Goal: Transaction & Acquisition: Purchase product/service

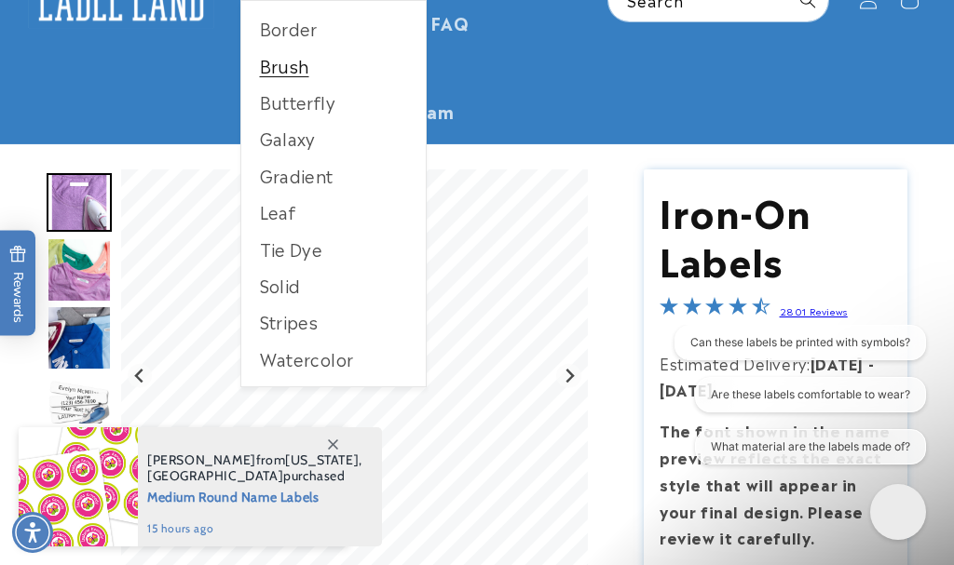
scroll to position [285, 0]
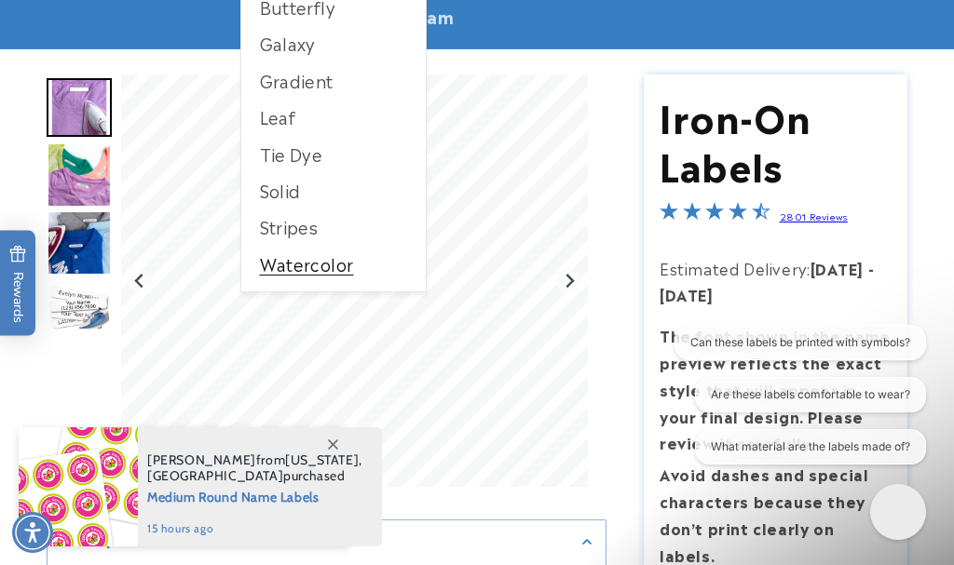
click at [336, 266] on link "Watercolor" at bounding box center [333, 264] width 184 height 36
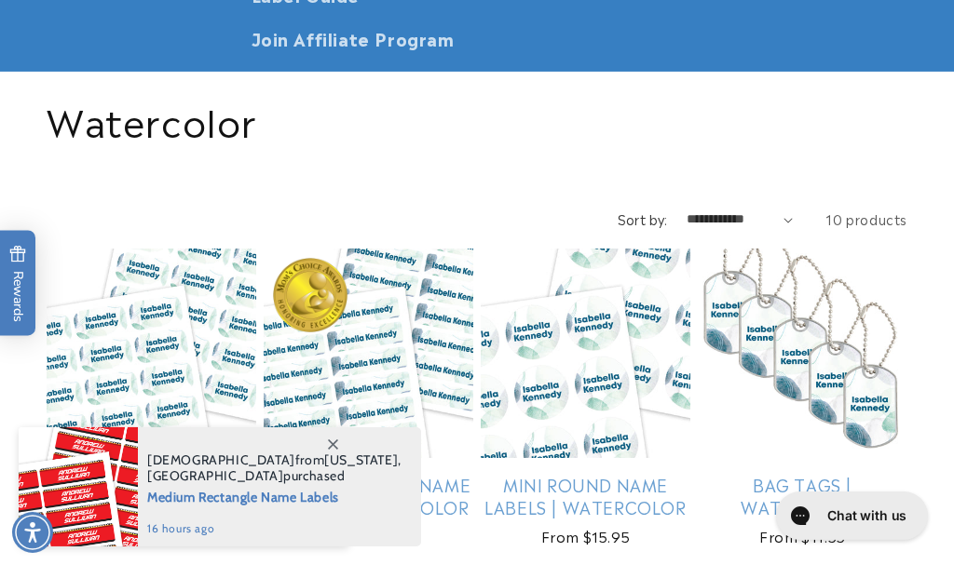
scroll to position [285, 0]
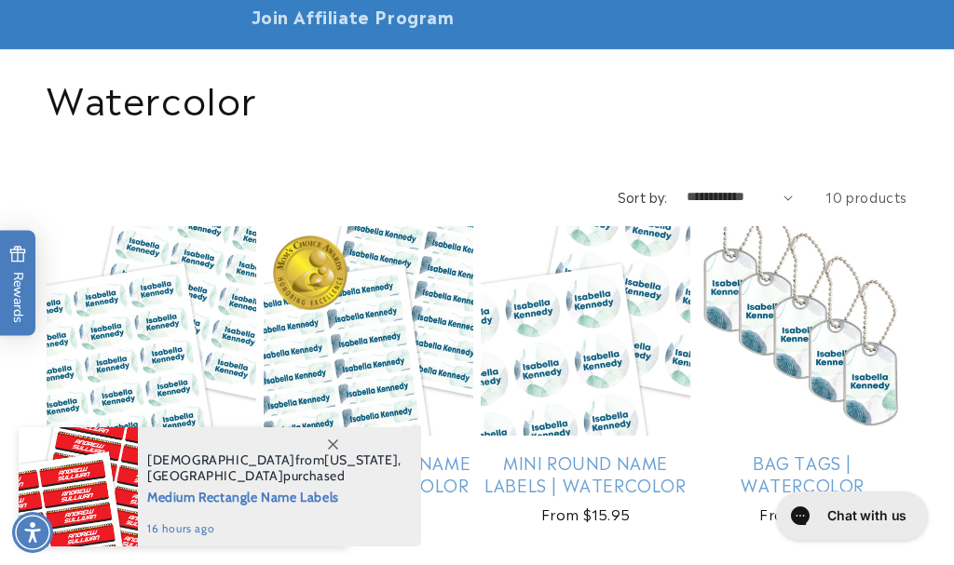
click at [374, 127] on div "Collection: Watercolor" at bounding box center [477, 96] width 860 height 95
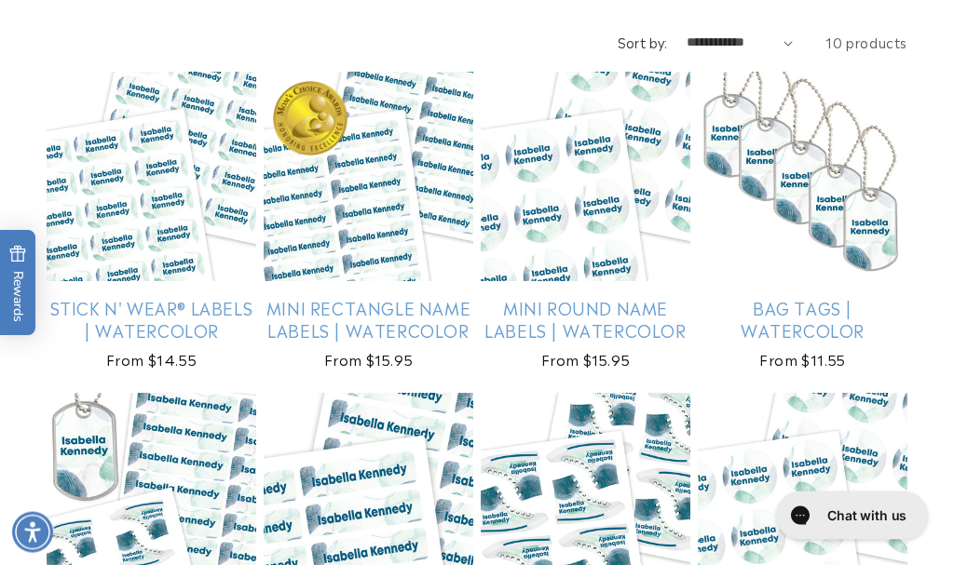
scroll to position [475, 0]
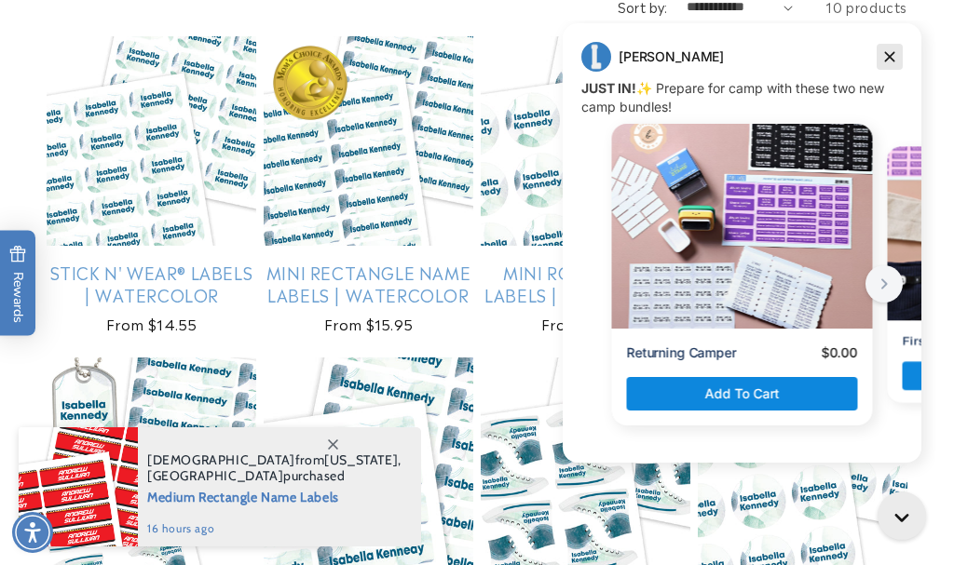
click at [890, 57] on icon "Dismiss campaign" at bounding box center [890, 57] width 10 height 10
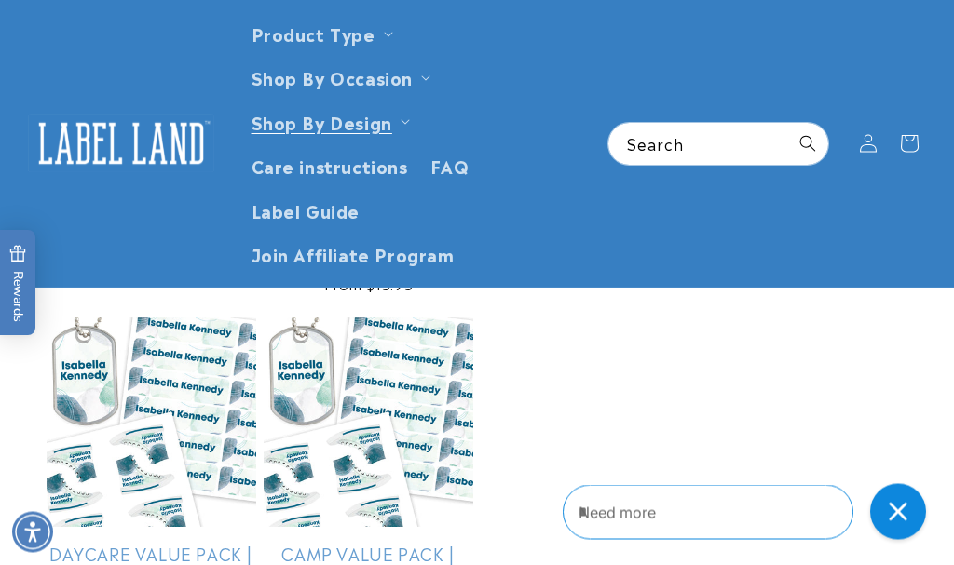
scroll to position [855, 0]
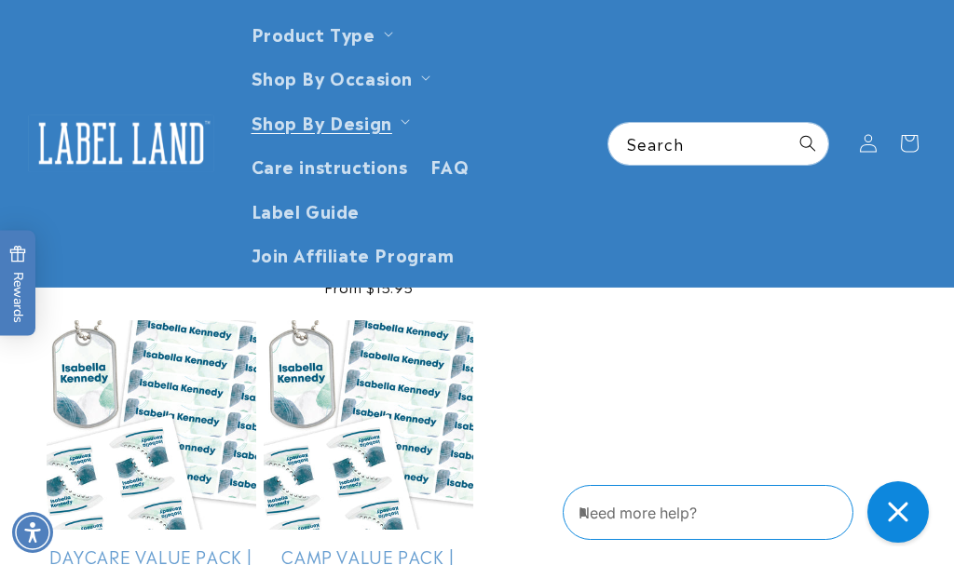
click at [899, 508] on icon "Close gorgias live chat" at bounding box center [897, 512] width 20 height 20
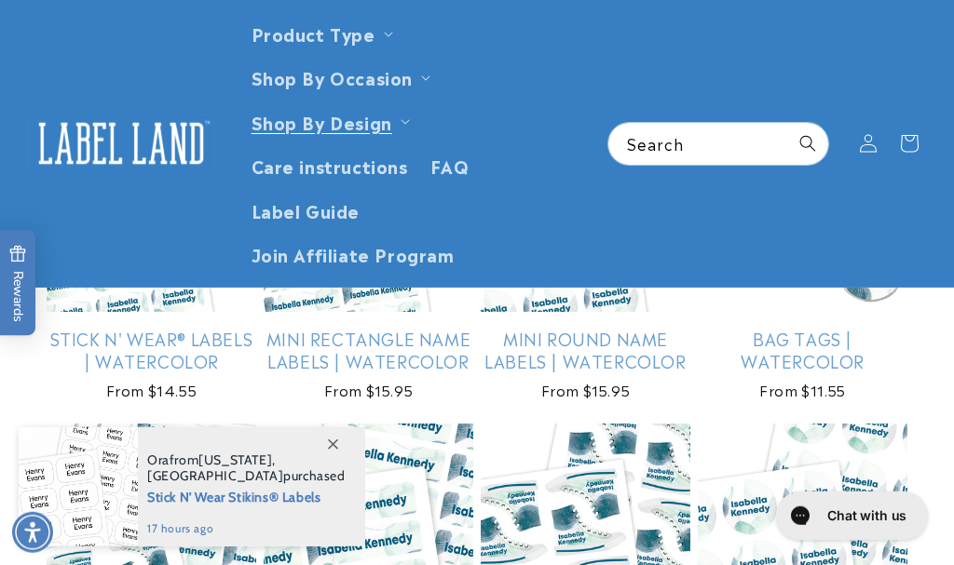
scroll to position [380, 0]
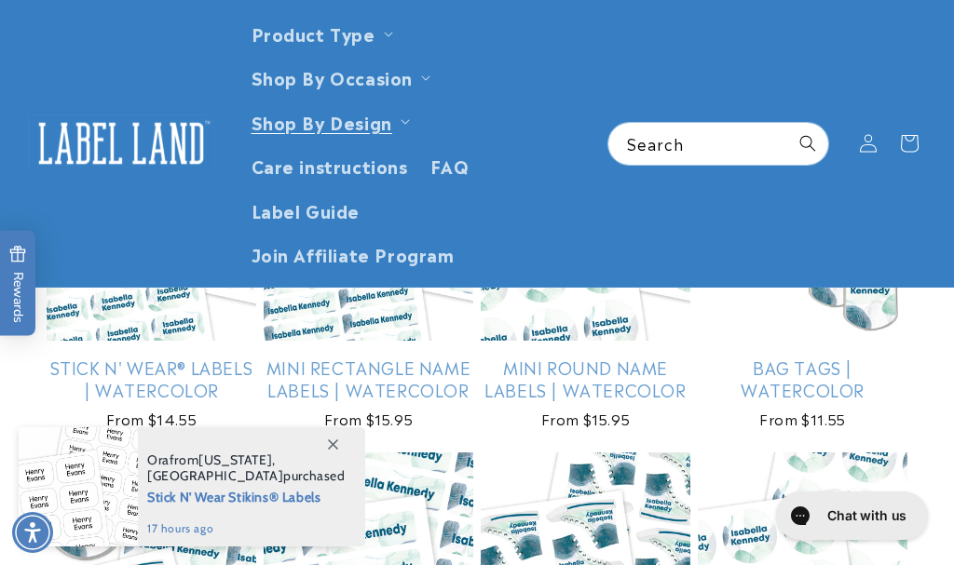
click at [326, 443] on span at bounding box center [333, 444] width 34 height 34
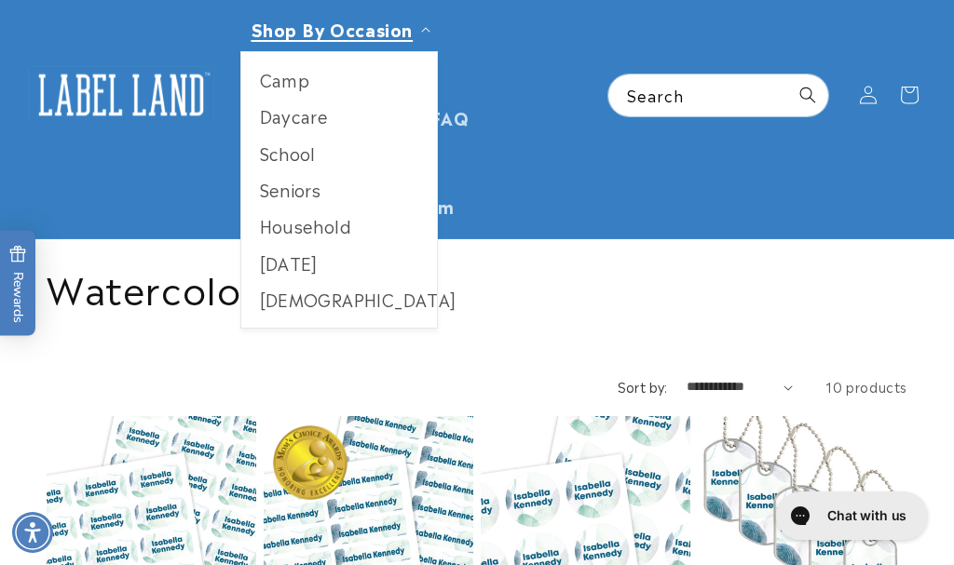
scroll to position [0, 0]
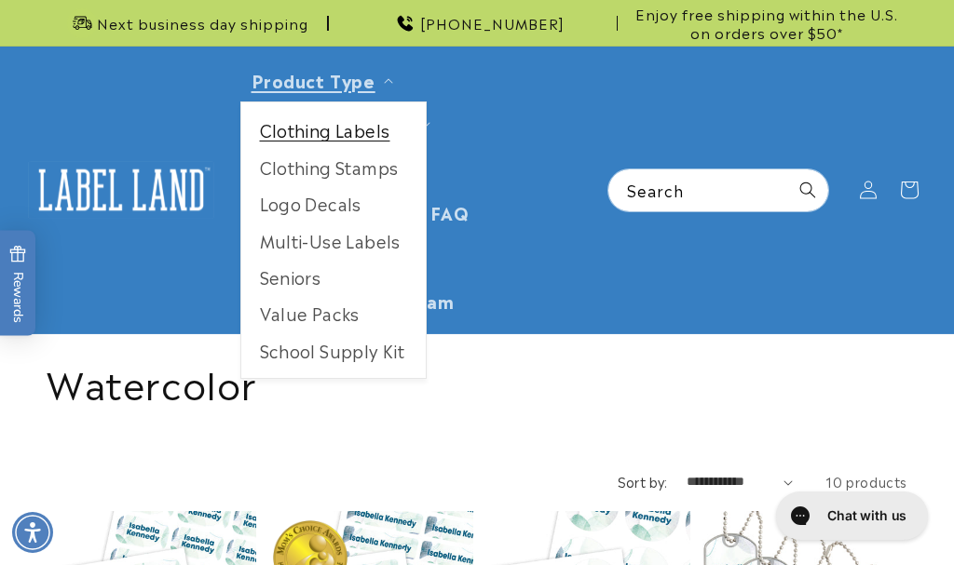
click at [314, 132] on link "Clothing Labels" at bounding box center [333, 130] width 184 height 36
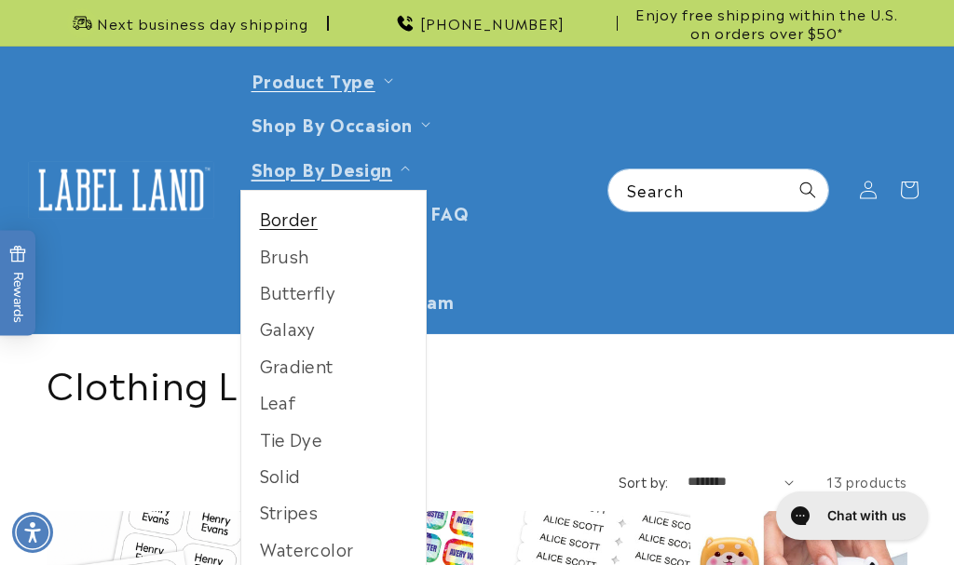
click at [285, 224] on link "Border" at bounding box center [333, 218] width 184 height 36
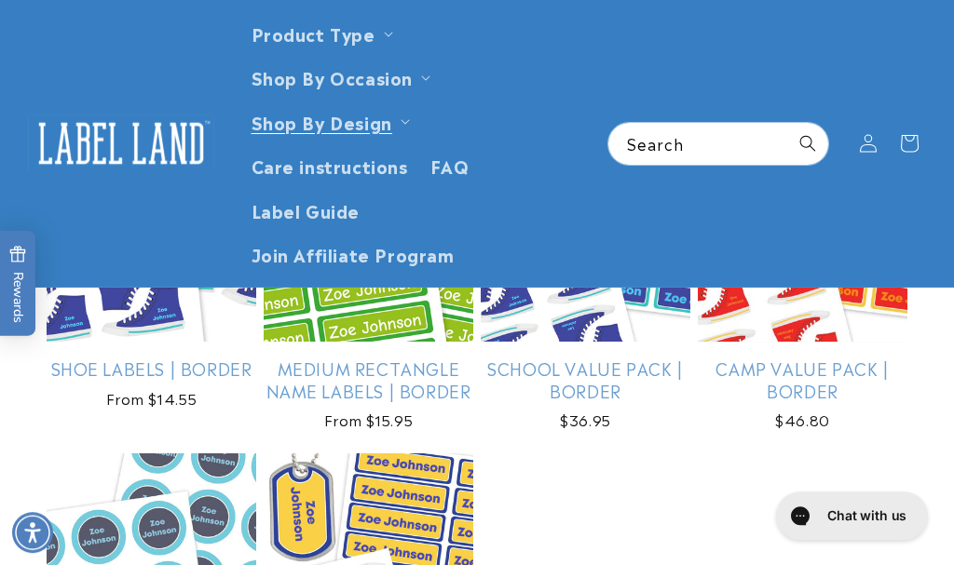
scroll to position [665, 0]
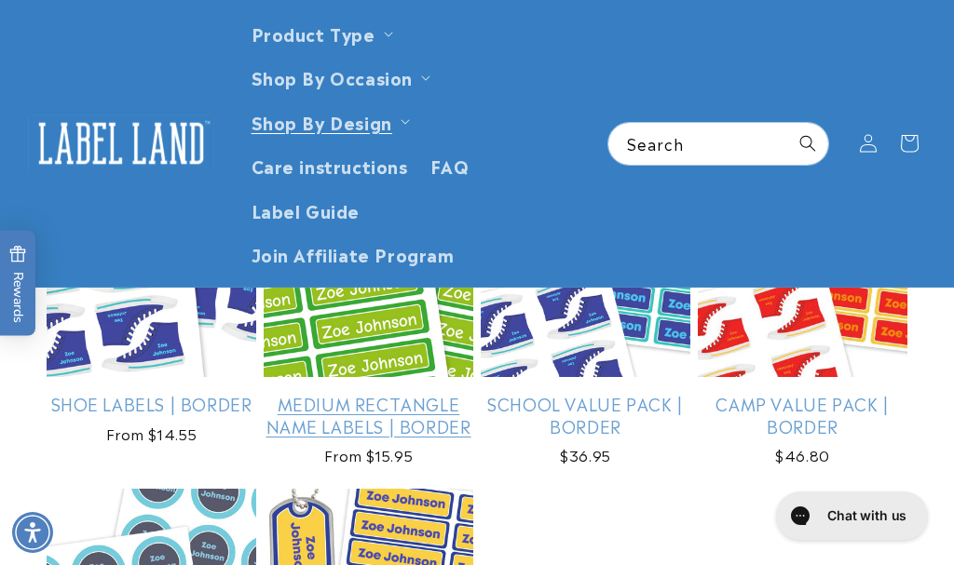
click at [376, 406] on link "Medium Rectangle Name Labels | Border" at bounding box center [369, 415] width 210 height 44
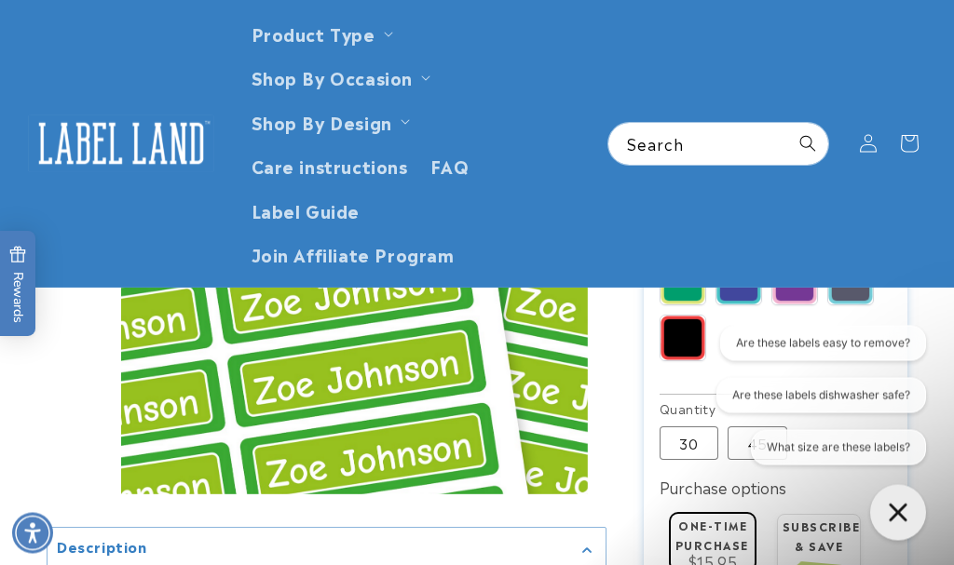
scroll to position [1140, 0]
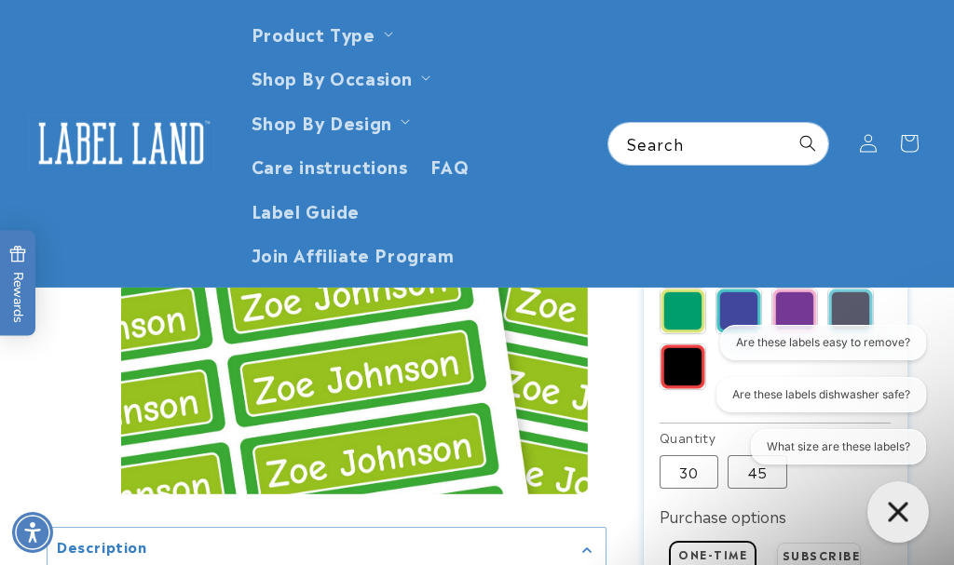
click at [901, 512] on icon "Open gorgias live chat" at bounding box center [897, 512] width 20 height 20
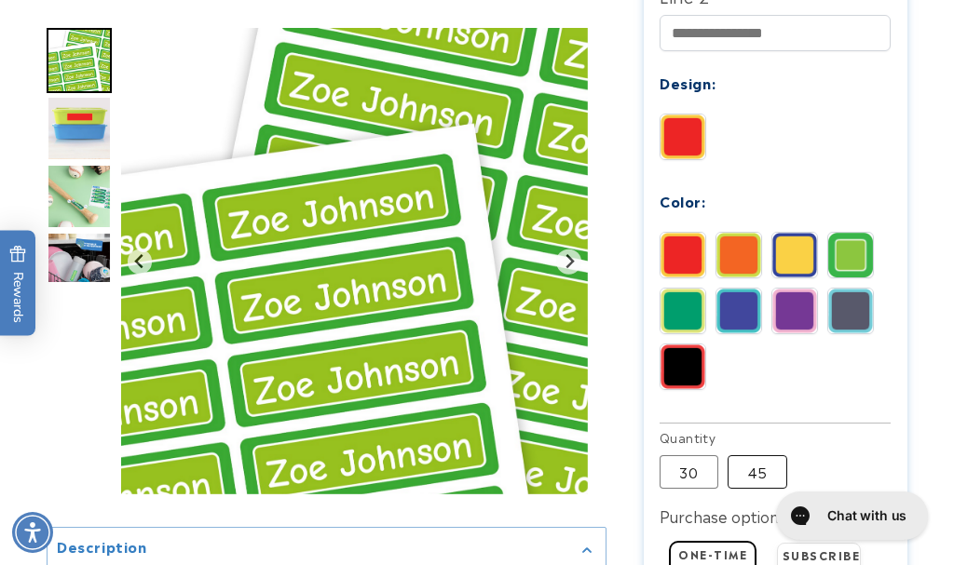
click at [768, 455] on label "45 Variant sold out or unavailable" at bounding box center [757, 472] width 60 height 34
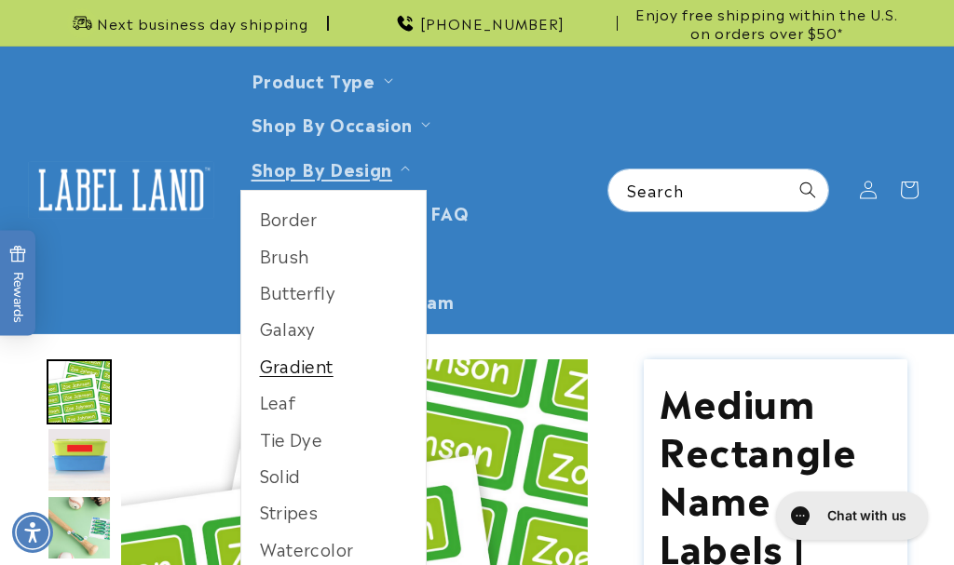
click at [325, 365] on link "Gradient" at bounding box center [333, 365] width 184 height 36
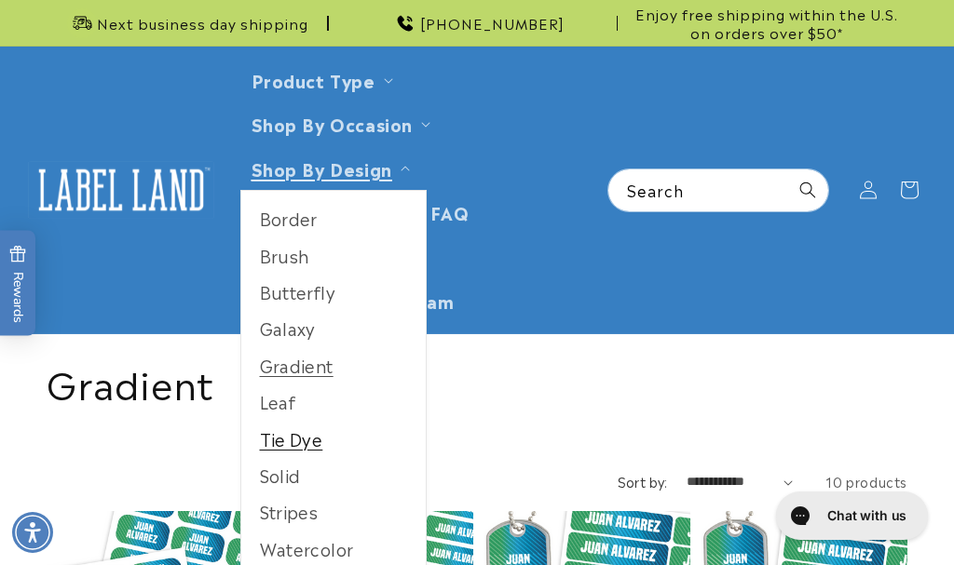
click at [301, 439] on link "Tie Dye" at bounding box center [333, 439] width 184 height 36
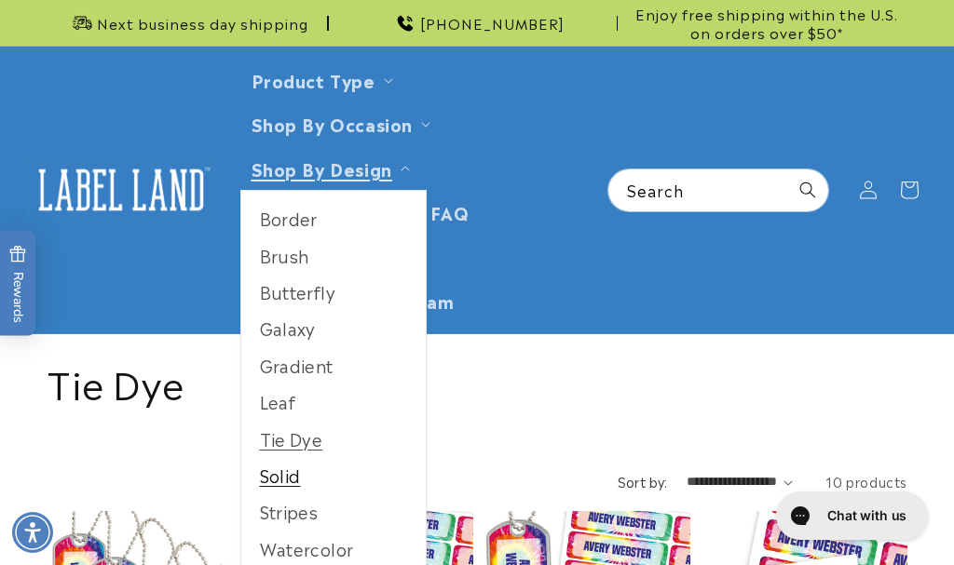
click at [280, 477] on link "Solid" at bounding box center [333, 475] width 184 height 36
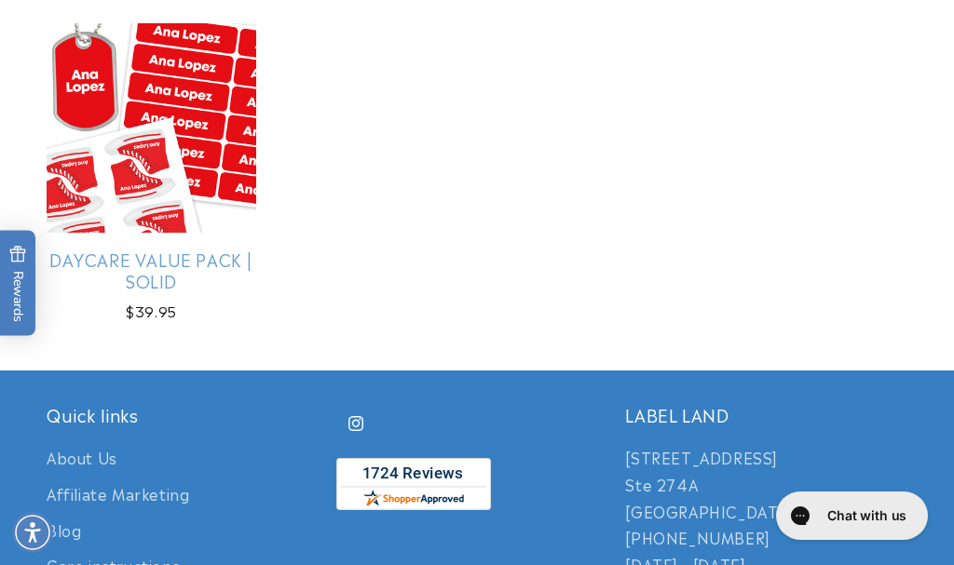
scroll to position [1140, 0]
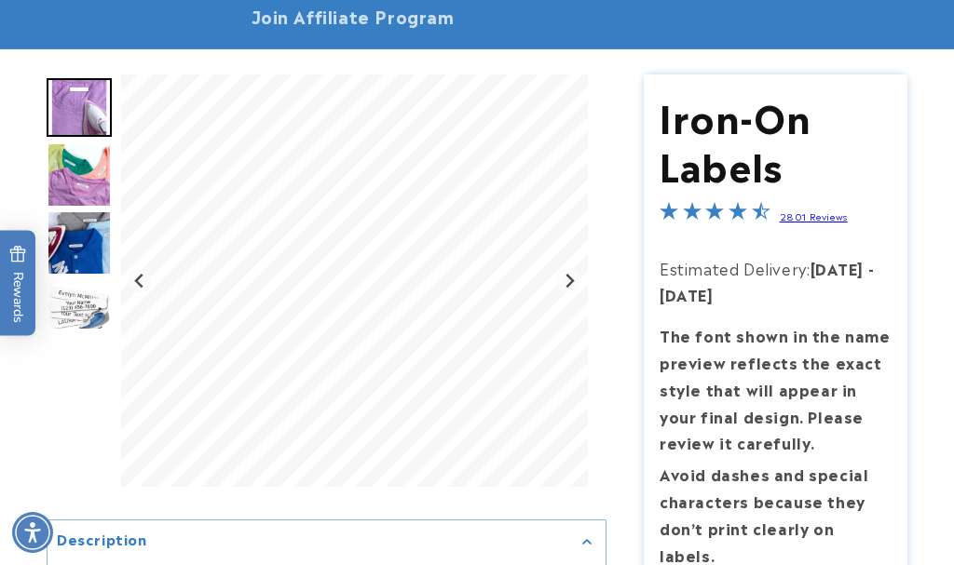
scroll to position [285, 0]
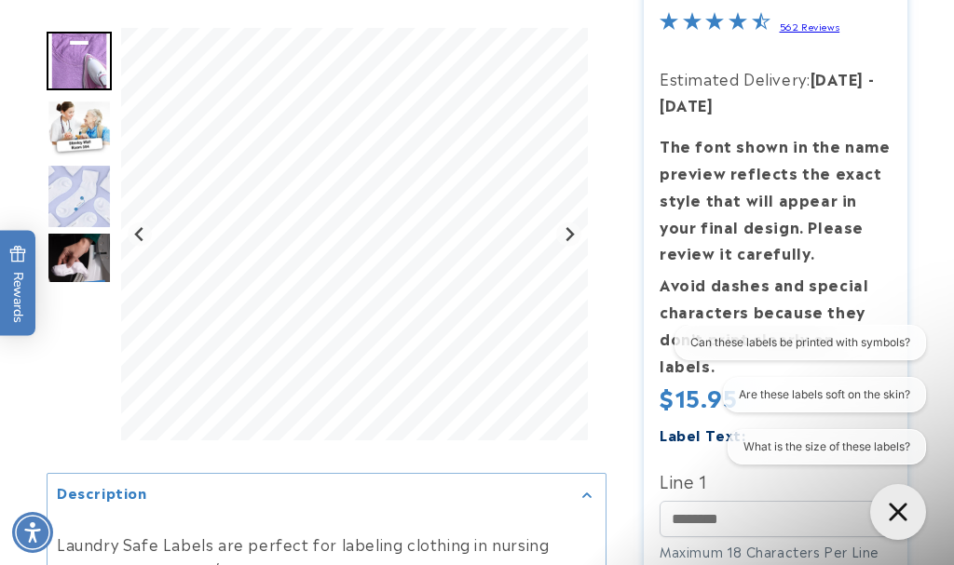
scroll to position [570, 0]
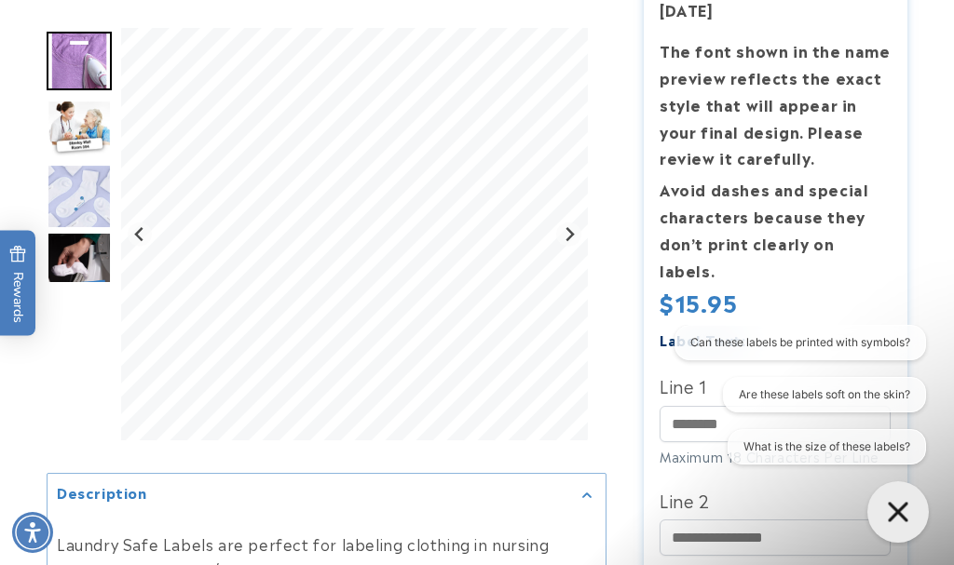
click at [898, 511] on icon "Open gorgias live chat" at bounding box center [897, 512] width 20 height 20
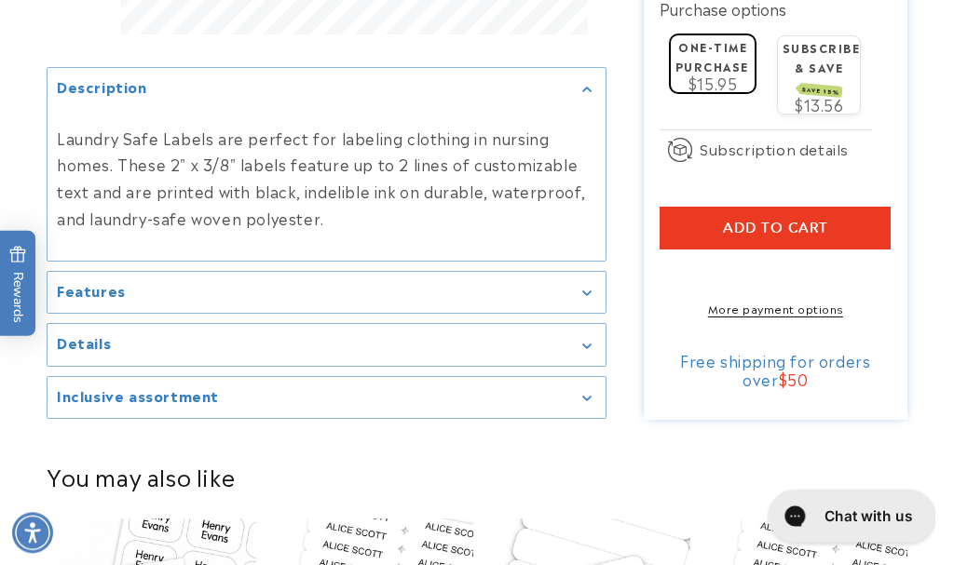
scroll to position [1330, 0]
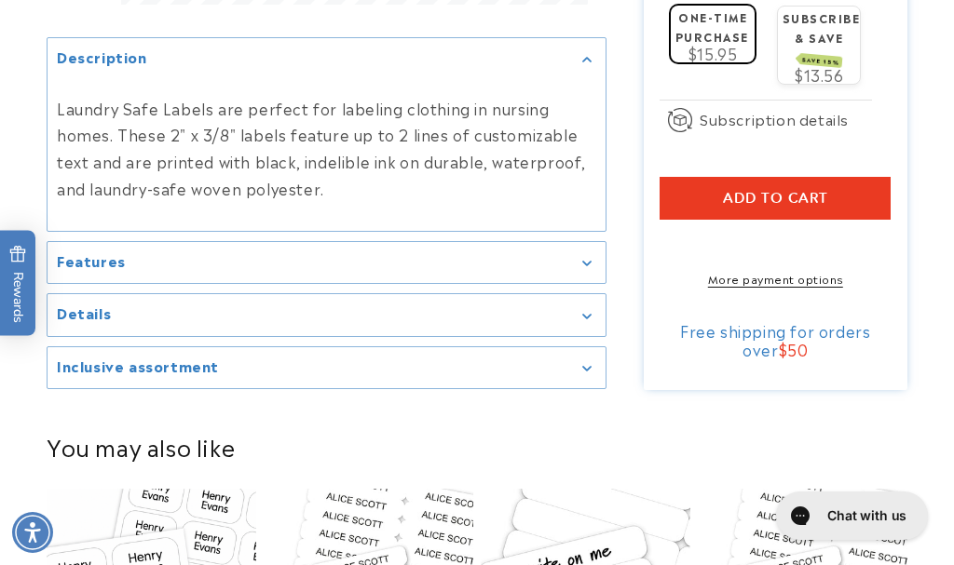
click at [589, 262] on icon "Gallery Viewer" at bounding box center [586, 264] width 8 height 5
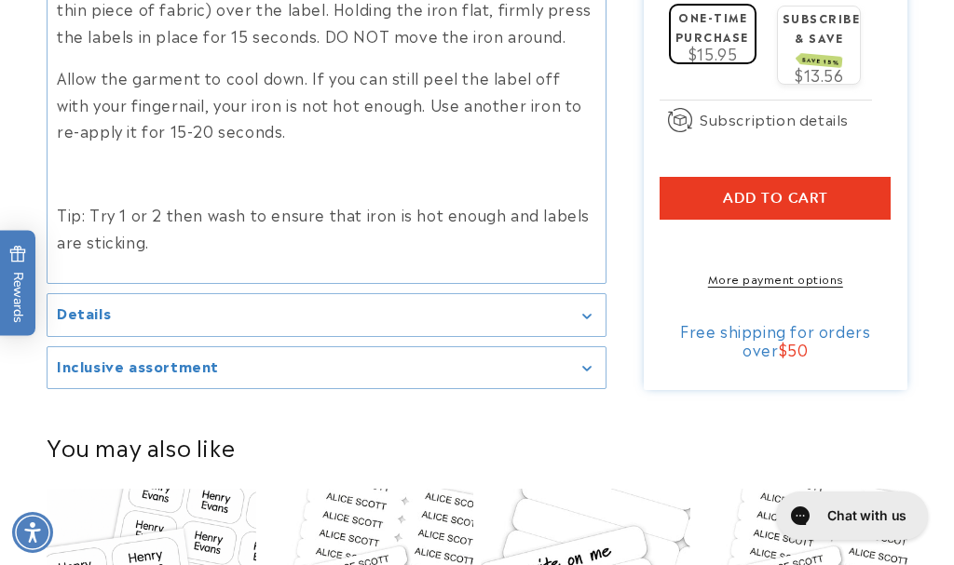
click at [585, 315] on icon "Gallery Viewer" at bounding box center [586, 317] width 8 height 5
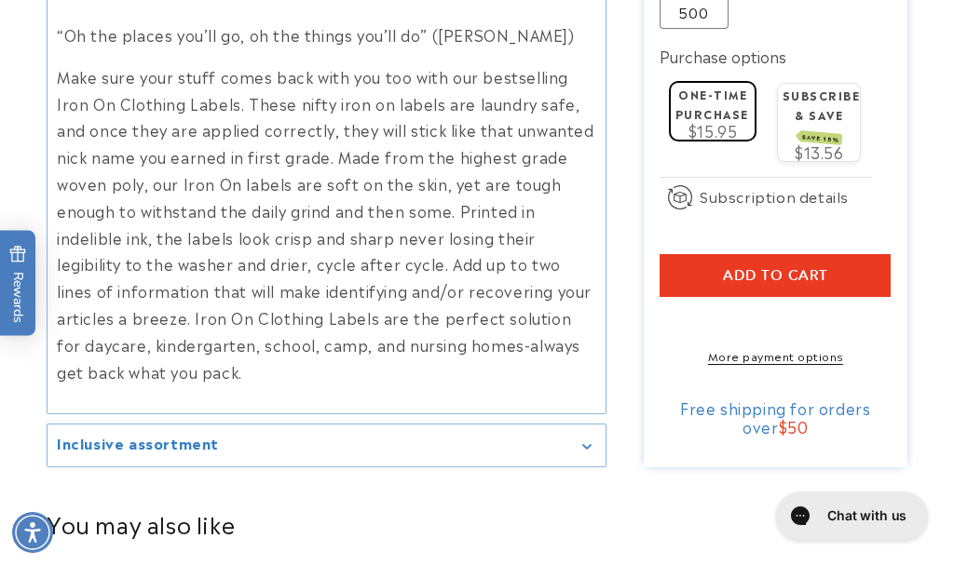
scroll to position [1710, 0]
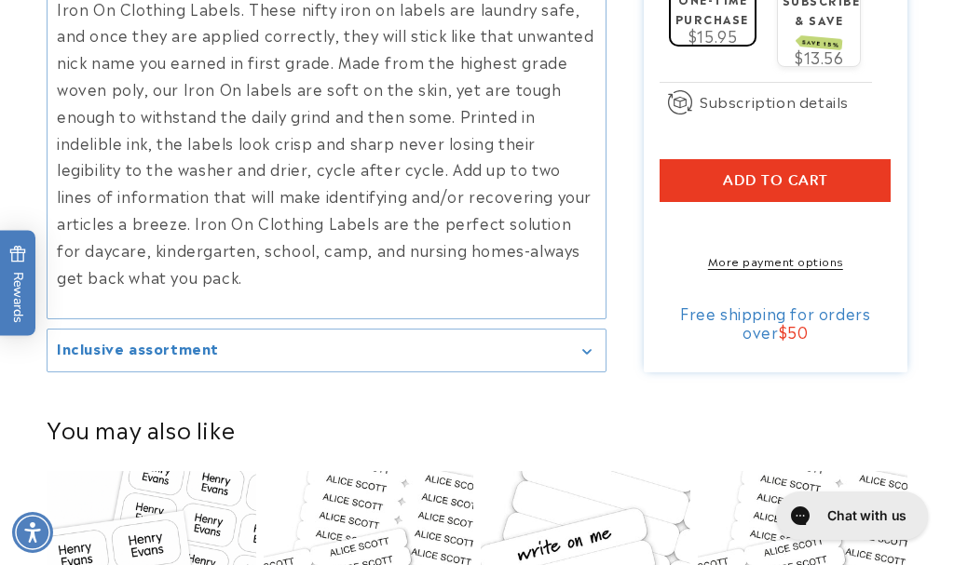
click at [586, 352] on icon "Gallery Viewer" at bounding box center [586, 351] width 8 height 5
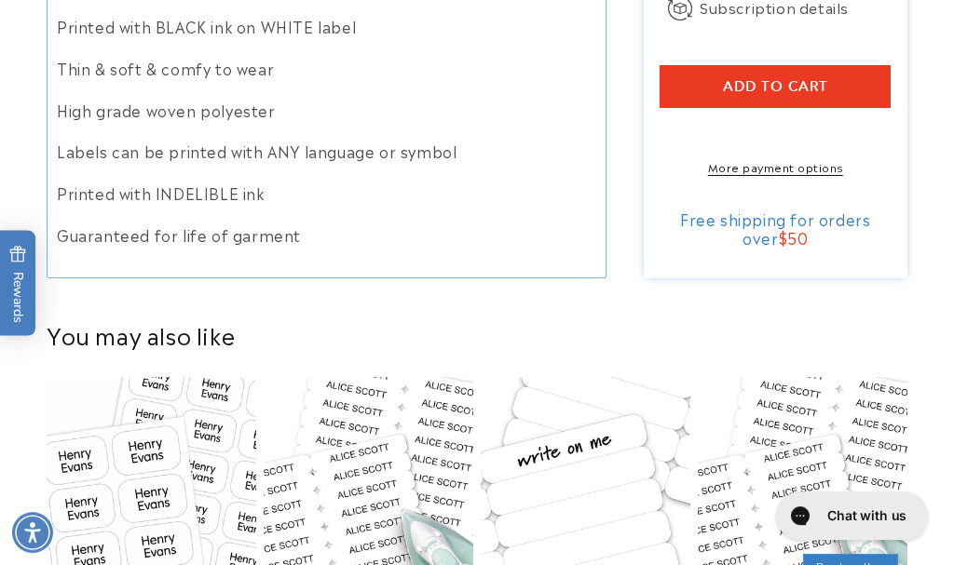
scroll to position [2280, 0]
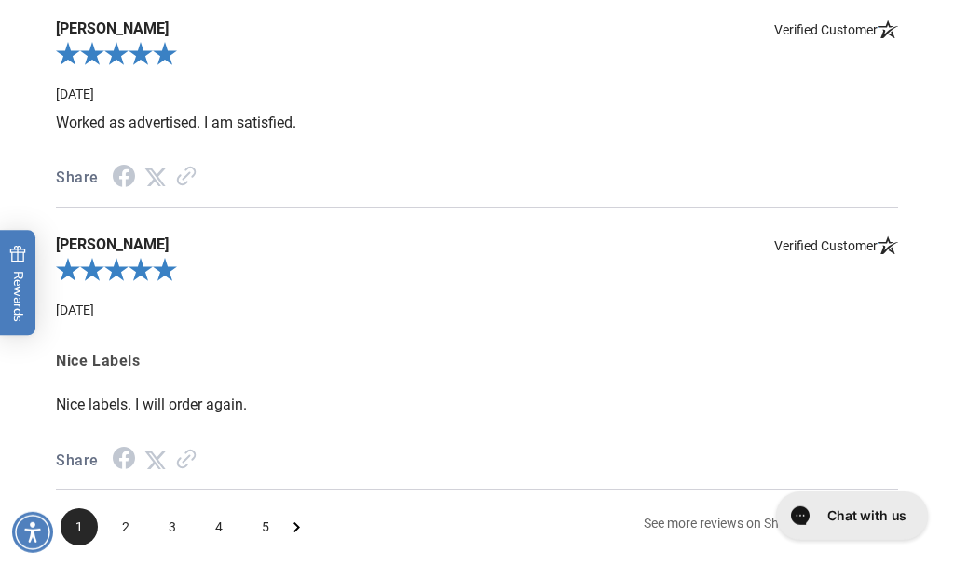
scroll to position [3704, 0]
